Goal: Transaction & Acquisition: Book appointment/travel/reservation

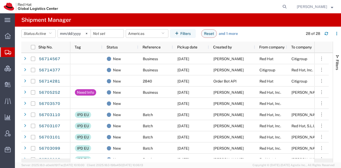
click at [311, 6] on span "[PERSON_NAME]" at bounding box center [311, 7] width 30 height 6
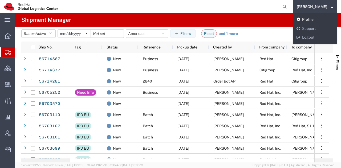
click at [308, 19] on link "Profile" at bounding box center [314, 19] width 44 height 9
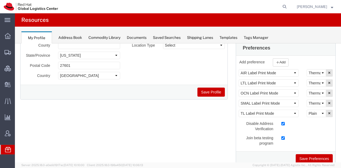
scroll to position [88, 0]
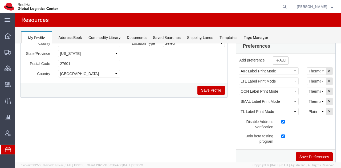
click at [311, 102] on select "Select Plain Thermal" at bounding box center [315, 101] width 19 height 7
select select "Plain"
click at [306, 98] on select "Select Plain Thermal" at bounding box center [315, 101] width 19 height 7
click at [308, 153] on button "Save Preferences" at bounding box center [313, 156] width 37 height 9
click at [302, 153] on button "Save Preferences" at bounding box center [313, 156] width 37 height 9
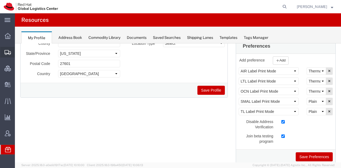
click at [0, 0] on span "Shipment Manager" at bounding box center [0, 0] width 0 height 0
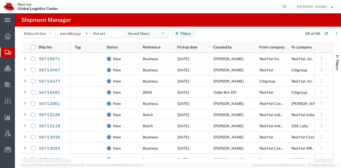
click at [143, 34] on button "Saved filters" at bounding box center [147, 33] width 43 height 9
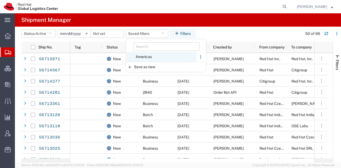
click at [137, 55] on span "Americas" at bounding box center [161, 57] width 70 height 10
type input "[DATE]"
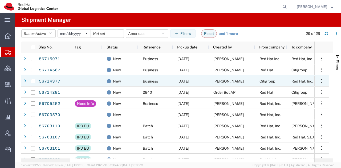
click at [220, 81] on span "[PERSON_NAME]" at bounding box center [228, 81] width 30 height 4
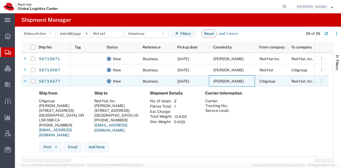
click at [220, 81] on span "[PERSON_NAME]" at bounding box center [228, 81] width 30 height 4
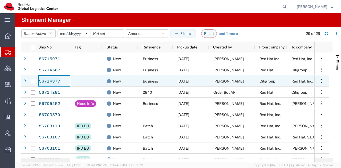
click at [48, 82] on link "56714377" at bounding box center [50, 81] width 22 height 9
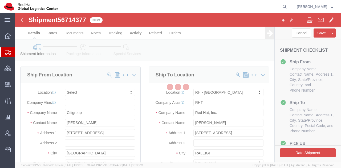
select select
select select "38014"
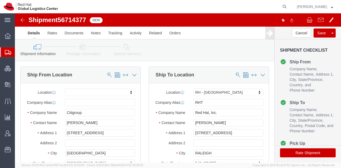
click icon
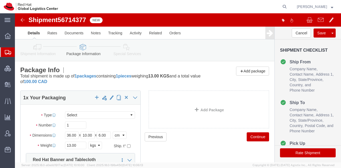
click at [0, 0] on span "Shipment Manager" at bounding box center [0, 0] width 0 height 0
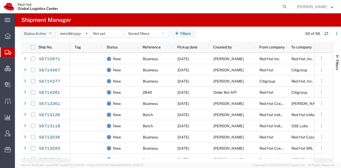
click at [53, 33] on button "Status: Active" at bounding box center [38, 33] width 34 height 9
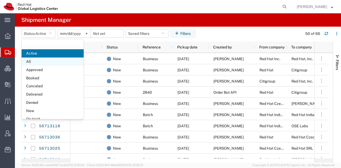
click at [34, 61] on span "All" at bounding box center [53, 61] width 62 height 8
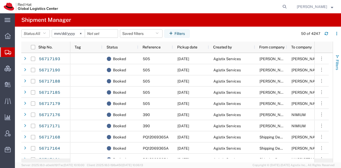
click at [336, 62] on span "Filters" at bounding box center [337, 65] width 4 height 10
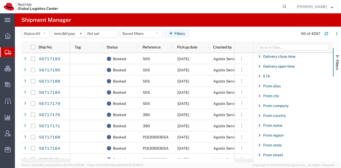
scroll to position [130, 0]
click at [275, 123] on span "From name" at bounding box center [272, 125] width 19 height 4
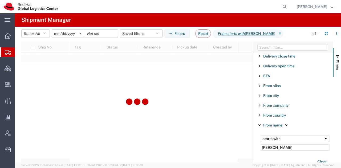
type input "[PERSON_NAME]"
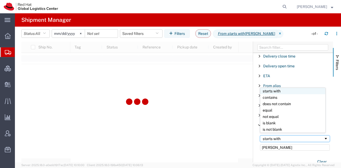
click at [280, 135] on div "starts with" at bounding box center [295, 138] width 70 height 6
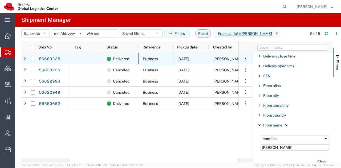
click at [172, 59] on div "Business" at bounding box center [155, 58] width 35 height 11
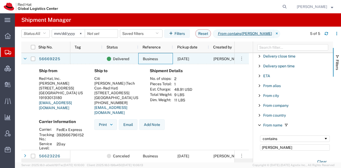
click at [172, 59] on div "Business" at bounding box center [155, 58] width 35 height 11
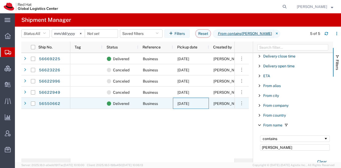
click at [176, 104] on div "[DATE]" at bounding box center [191, 103] width 36 height 11
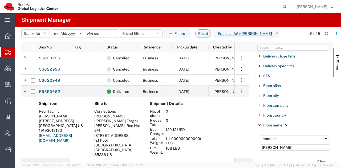
scroll to position [19, 0]
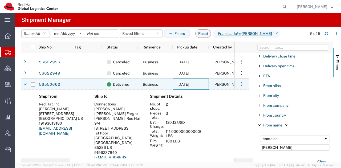
click at [183, 85] on span "[DATE]" at bounding box center [183, 84] width 12 height 4
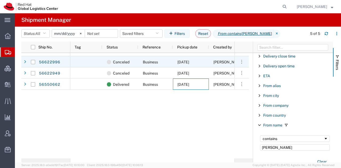
scroll to position [0, 0]
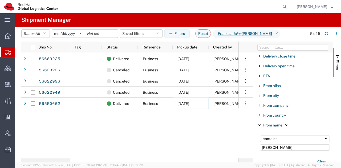
click at [56, 32] on input "[DATE]" at bounding box center [68, 34] width 33 height 8
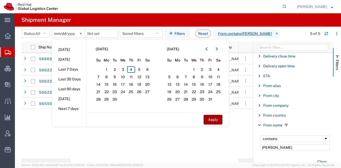
click at [218, 123] on button "Apply" at bounding box center [212, 120] width 19 height 10
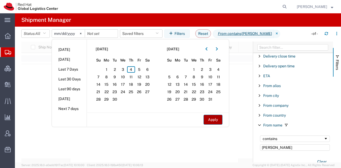
click at [218, 123] on button "Apply" at bounding box center [212, 120] width 19 height 10
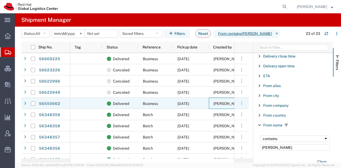
click at [212, 103] on div "[PERSON_NAME]" at bounding box center [232, 103] width 46 height 11
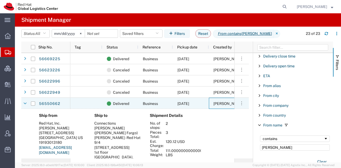
click at [212, 103] on div "[PERSON_NAME]" at bounding box center [232, 103] width 46 height 11
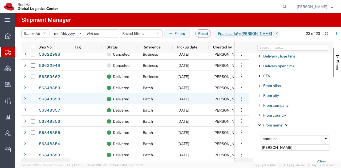
scroll to position [27, 0]
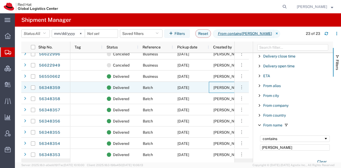
click at [214, 89] on span "[PERSON_NAME]" at bounding box center [228, 87] width 30 height 4
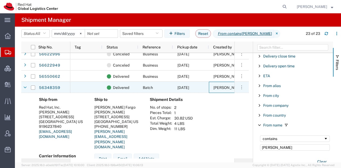
click at [214, 89] on span "[PERSON_NAME]" at bounding box center [228, 87] width 30 height 4
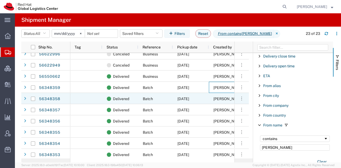
click at [213, 97] on span "[PERSON_NAME]" at bounding box center [228, 99] width 30 height 4
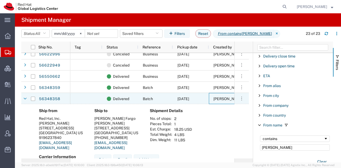
click at [213, 97] on span "[PERSON_NAME]" at bounding box center [228, 99] width 30 height 4
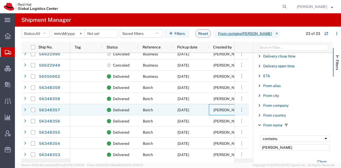
click at [210, 109] on div "[PERSON_NAME]" at bounding box center [232, 109] width 46 height 11
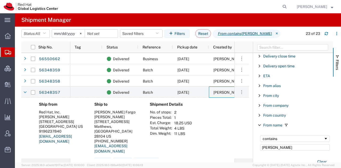
scroll to position [45, 0]
click at [212, 92] on div "[PERSON_NAME]" at bounding box center [232, 91] width 46 height 11
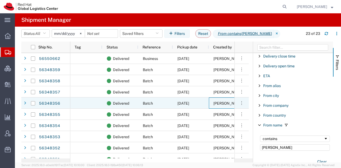
click at [210, 106] on div "[PERSON_NAME]" at bounding box center [232, 102] width 46 height 11
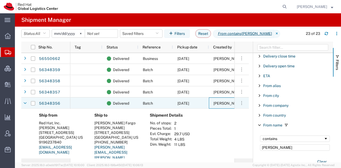
click at [210, 106] on div "[PERSON_NAME]" at bounding box center [232, 102] width 46 height 11
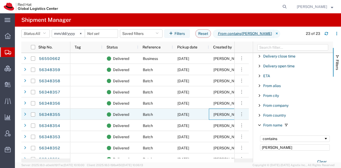
click at [210, 115] on div "[PERSON_NAME]" at bounding box center [232, 114] width 46 height 11
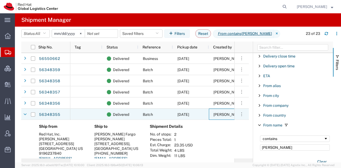
click at [210, 115] on div "[PERSON_NAME]" at bounding box center [232, 114] width 46 height 11
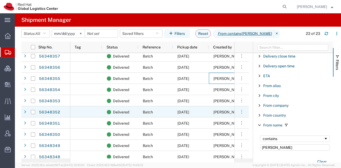
scroll to position [81, 0]
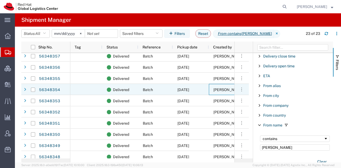
click at [213, 90] on span "[PERSON_NAME]" at bounding box center [228, 90] width 30 height 4
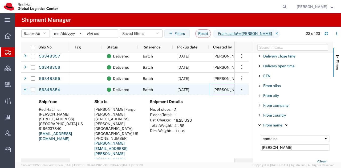
click at [213, 90] on span "[PERSON_NAME]" at bounding box center [228, 90] width 30 height 4
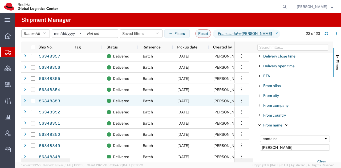
click at [214, 98] on div "[PERSON_NAME]" at bounding box center [232, 100] width 46 height 11
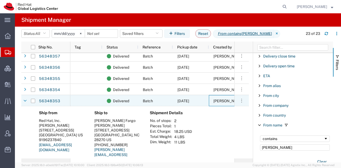
click at [214, 98] on div "[PERSON_NAME]" at bounding box center [232, 100] width 46 height 11
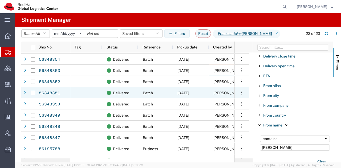
scroll to position [0, 0]
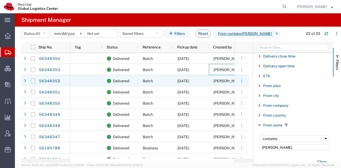
click at [208, 81] on div "[DATE]" at bounding box center [191, 80] width 36 height 11
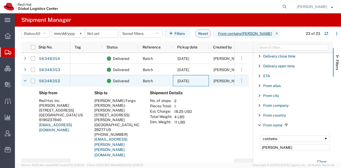
click at [208, 81] on div "[DATE]" at bounding box center [191, 80] width 36 height 11
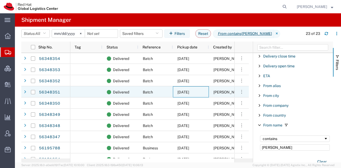
click at [207, 92] on div "[DATE]" at bounding box center [191, 91] width 36 height 11
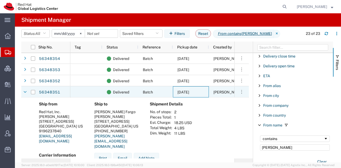
click at [207, 92] on div "[DATE]" at bounding box center [191, 91] width 36 height 11
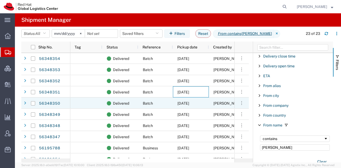
click at [206, 102] on div "[DATE]" at bounding box center [191, 102] width 36 height 11
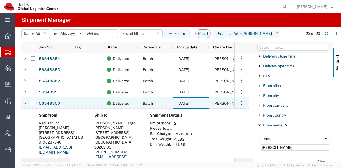
click at [206, 102] on div "[DATE]" at bounding box center [191, 102] width 36 height 11
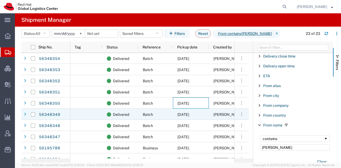
click at [205, 113] on div "[DATE]" at bounding box center [191, 114] width 36 height 11
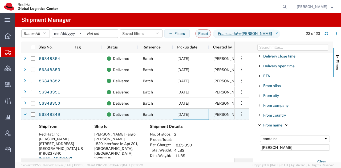
click at [205, 113] on div "[DATE]" at bounding box center [191, 114] width 36 height 11
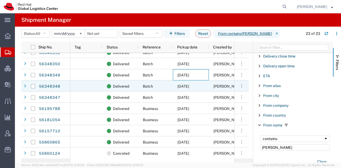
click at [207, 86] on div "[DATE]" at bounding box center [191, 85] width 36 height 11
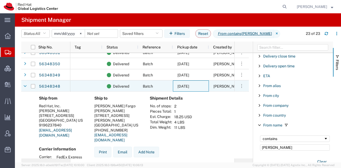
click at [207, 86] on div "[DATE]" at bounding box center [191, 85] width 36 height 11
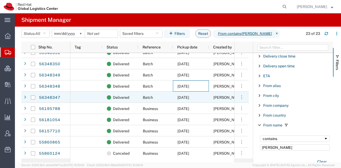
click at [209, 97] on div "[PERSON_NAME]" at bounding box center [232, 97] width 46 height 11
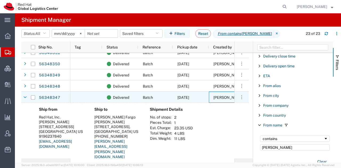
click at [209, 97] on div "[PERSON_NAME]" at bounding box center [232, 97] width 46 height 11
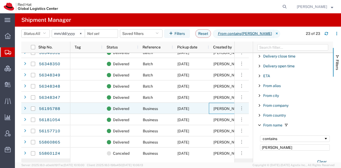
click at [209, 108] on div "[PERSON_NAME]" at bounding box center [232, 108] width 46 height 11
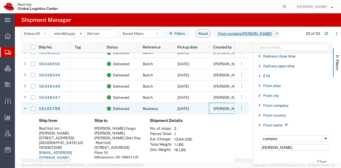
click at [209, 108] on div "[PERSON_NAME]" at bounding box center [232, 108] width 46 height 11
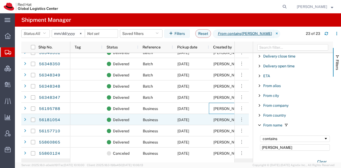
click at [208, 120] on div "[DATE]" at bounding box center [191, 119] width 36 height 11
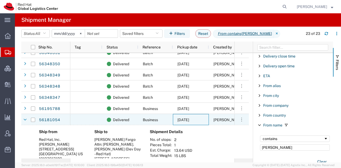
click at [208, 120] on div "[DATE]" at bounding box center [191, 119] width 36 height 11
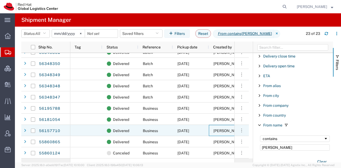
click at [213, 131] on span "[PERSON_NAME]" at bounding box center [228, 130] width 30 height 4
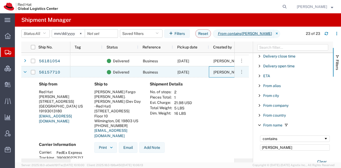
click at [218, 73] on span "[PERSON_NAME]" at bounding box center [228, 72] width 30 height 4
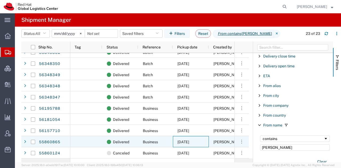
click at [189, 142] on span "[DATE]" at bounding box center [183, 142] width 12 height 4
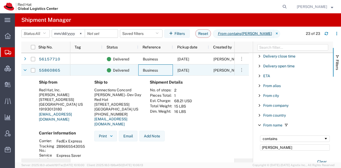
click at [159, 69] on div "Business" at bounding box center [155, 69] width 35 height 11
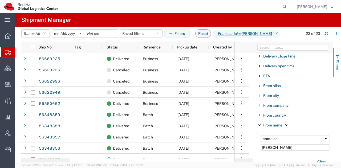
click at [338, 56] on span "button" at bounding box center [337, 57] width 4 height 4
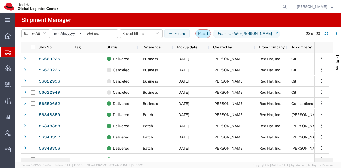
click at [200, 33] on button "Reset" at bounding box center [203, 33] width 16 height 9
type input "[DATE]"
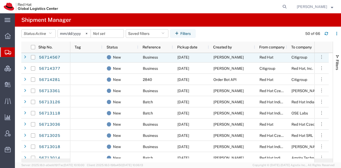
scroll to position [9, 0]
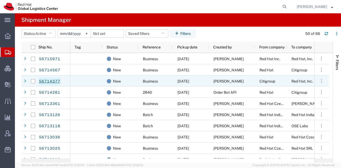
click at [48, 78] on link "56714377" at bounding box center [50, 81] width 22 height 9
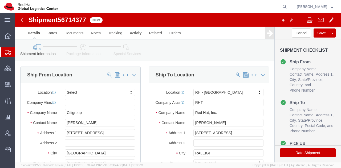
select select
select select "38014"
drag, startPoint x: 73, startPoint y: 5, endPoint x: 13, endPoint y: 6, distance: 60.2
click div "Shipment 56714377 New"
copy h1 "Shipment 56714377"
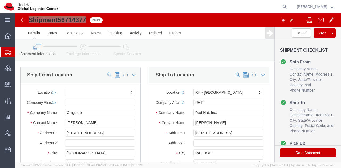
click at [0, 0] on span "Shipment Manager" at bounding box center [0, 0] width 0 height 0
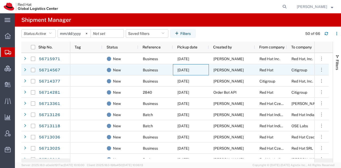
click at [194, 66] on div "[DATE]" at bounding box center [191, 69] width 36 height 11
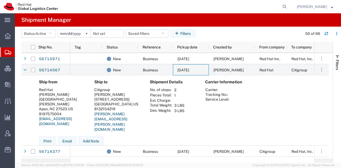
scroll to position [1, 0]
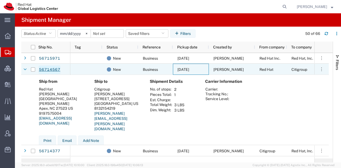
click at [49, 69] on link "56714567" at bounding box center [50, 69] width 22 height 9
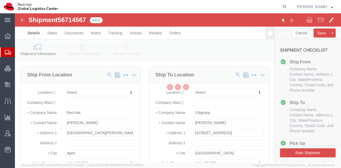
select select
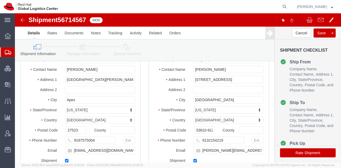
scroll to position [41, 0]
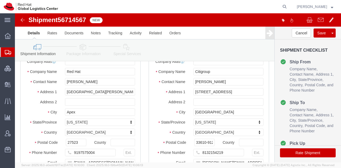
click link "Package Information"
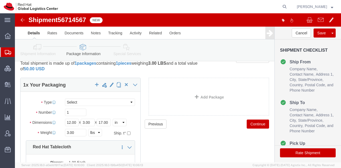
scroll to position [12, 0]
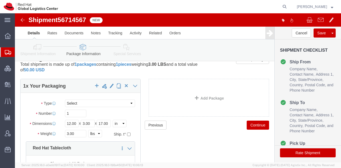
click icon
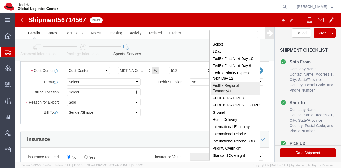
scroll to position [217, 0]
select select "13"
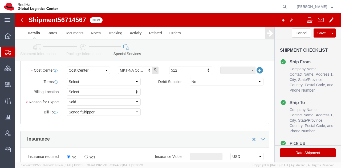
click icon
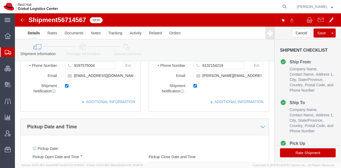
scroll to position [128, 0]
click link "ADDITIONAL INFORMATION"
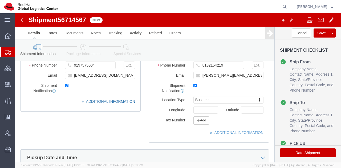
click link "ADDITIONAL INFORMATION"
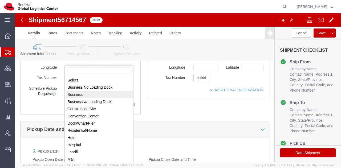
scroll to position [171, 0]
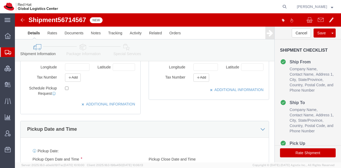
click button "Rate Shipment"
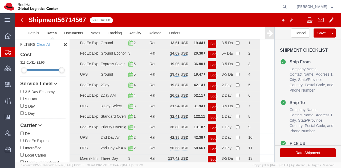
scroll to position [0, 0]
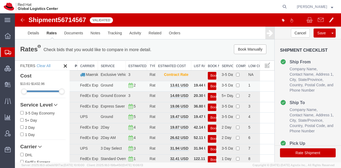
click at [210, 86] on button "Book" at bounding box center [212, 86] width 9 height 8
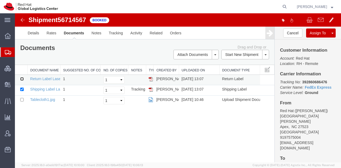
click at [21, 79] on input "checkbox" at bounding box center [21, 78] width 3 height 3
checkbox input "true"
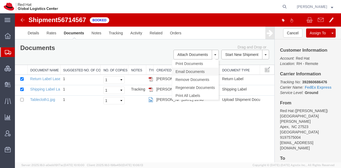
click at [184, 71] on link "Email Documents" at bounding box center [195, 72] width 46 height 8
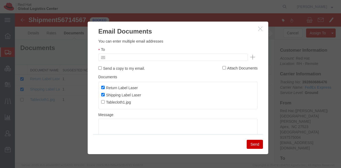
click at [162, 56] on input "text" at bounding box center [137, 57] width 62 height 7
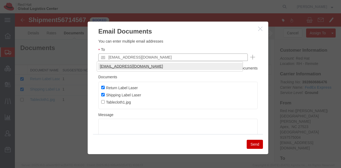
type input "[EMAIL_ADDRESS][DOMAIN_NAME]"
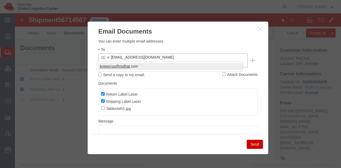
type input "knewcros@redhat"
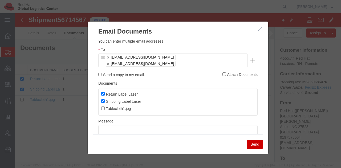
click at [249, 144] on button "Send" at bounding box center [254, 144] width 16 height 9
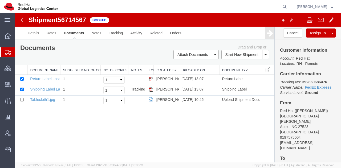
drag, startPoint x: 26, startPoint y: 59, endPoint x: 72, endPoint y: 1, distance: 74.1
click at [0, 0] on span "Shipment Manager" at bounding box center [0, 0] width 0 height 0
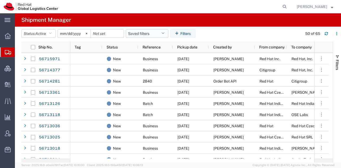
click at [163, 34] on icon "button" at bounding box center [162, 34] width 3 height 4
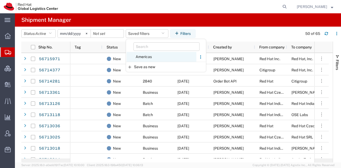
click at [147, 55] on span "Americas" at bounding box center [161, 57] width 70 height 10
type input "[DATE]"
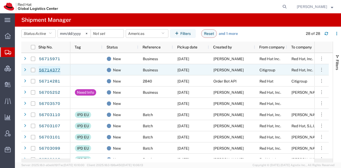
click at [50, 70] on link "56714377" at bounding box center [50, 70] width 22 height 9
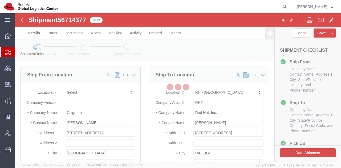
select select
select select "38014"
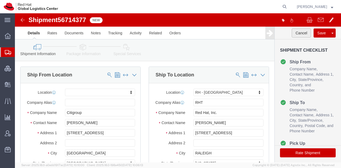
click button "Cancel"
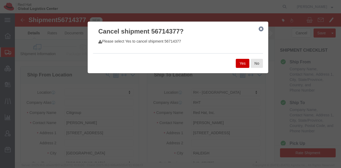
click button "Yes"
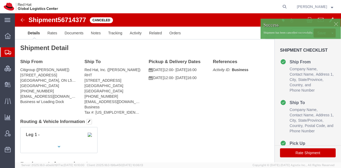
click at [0, 0] on span "Shipment Manager" at bounding box center [0, 0] width 0 height 0
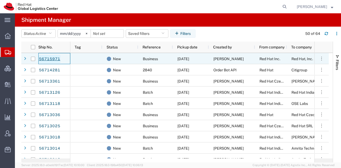
click at [49, 57] on link "56715971" at bounding box center [50, 59] width 22 height 9
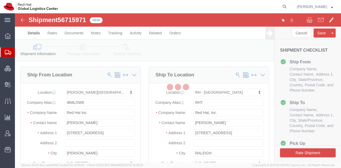
select select "65011"
select select "38014"
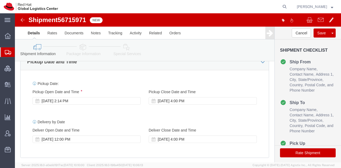
scroll to position [190, 0]
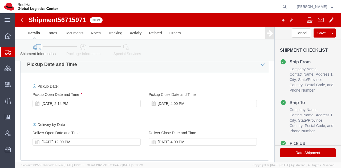
click icon
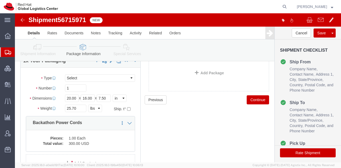
scroll to position [303, 0]
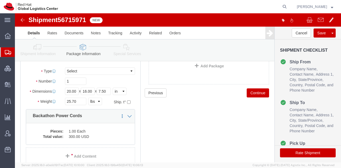
click icon
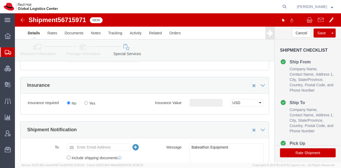
scroll to position [271, 0]
click input "Yes"
radio input "true"
click input "text"
type input "500.00"
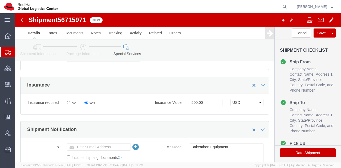
click button "Rate Shipment"
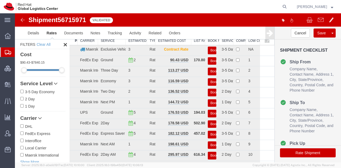
scroll to position [28, 0]
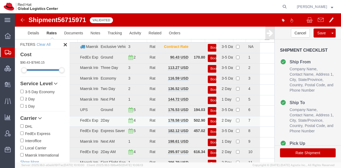
click at [210, 122] on button "Book" at bounding box center [212, 122] width 9 height 8
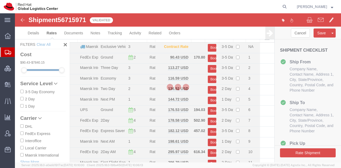
scroll to position [0, 0]
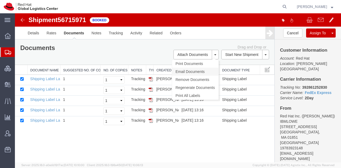
click at [180, 70] on link "Email Documents" at bounding box center [195, 72] width 46 height 8
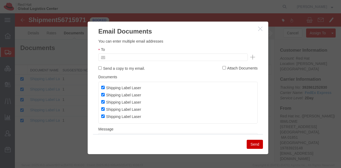
click at [157, 57] on input "text" at bounding box center [137, 57] width 62 height 7
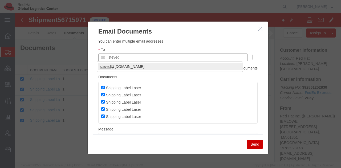
type input "steved"
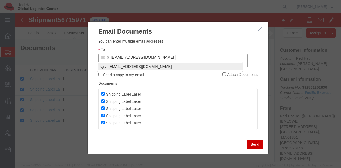
type input "kglyn"
type input "knewcro"
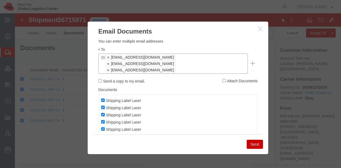
click at [253, 144] on button "Send" at bounding box center [254, 144] width 16 height 9
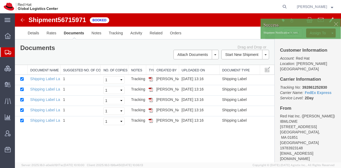
click at [0, 0] on span "Shipment Manager" at bounding box center [0, 0] width 0 height 0
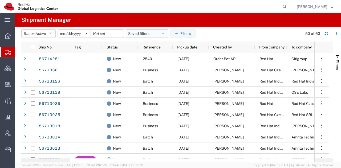
click at [164, 35] on button "Saved filters" at bounding box center [147, 33] width 43 height 9
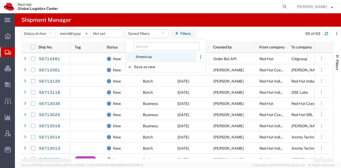
click at [148, 59] on span "Americas" at bounding box center [161, 57] width 70 height 10
type input "[DATE]"
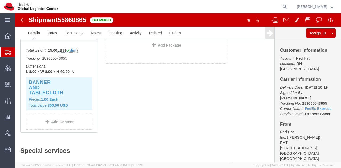
scroll to position [149, 0]
click h3 "Banner and tablecloth"
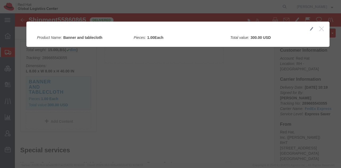
click icon "button"
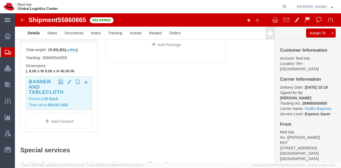
click div "Banner and tablecloth Pieces: 1.00 Each Total value: 300.00 USD"
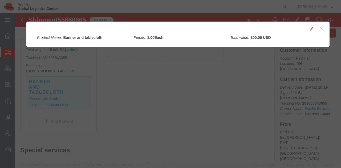
click icon "button"
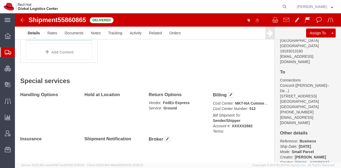
scroll to position [0, 0]
